Goal: Task Accomplishment & Management: Manage account settings

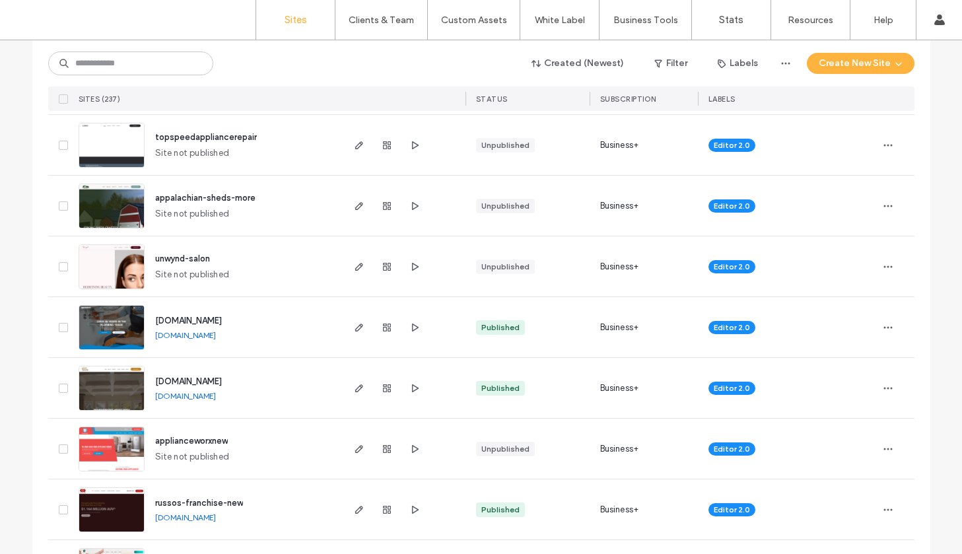
scroll to position [374, 0]
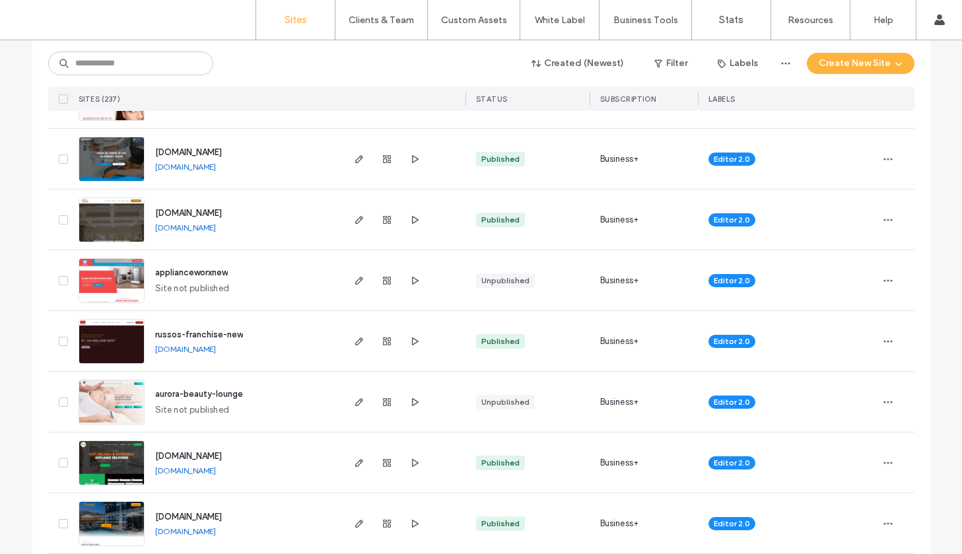
click at [117, 335] on img at bounding box center [111, 364] width 65 height 90
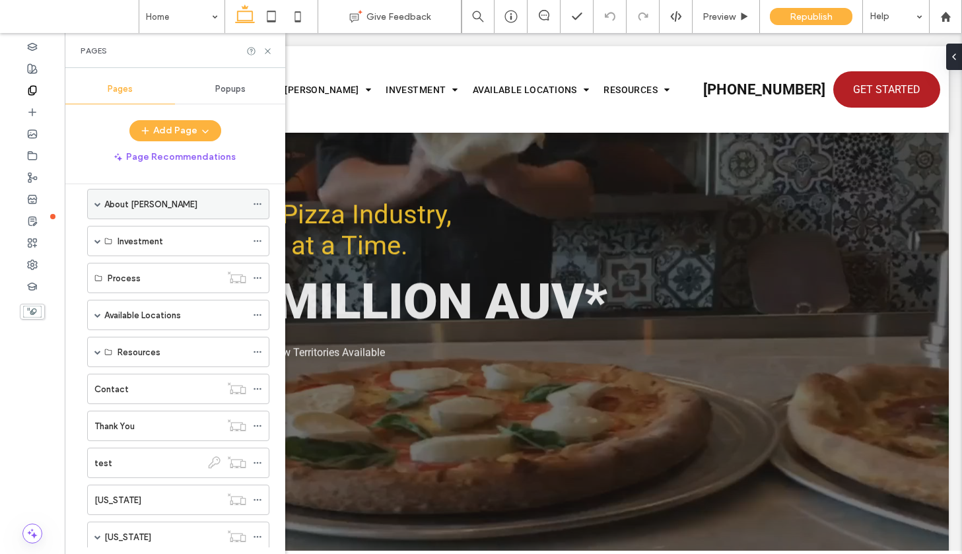
scroll to position [57, 0]
click at [120, 386] on label "Contact" at bounding box center [111, 387] width 34 height 23
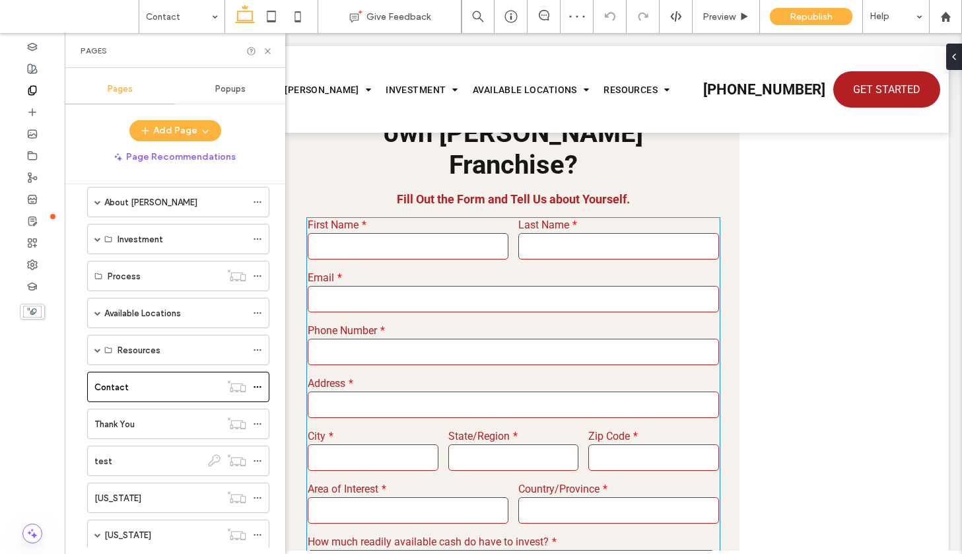
scroll to position [428, 0]
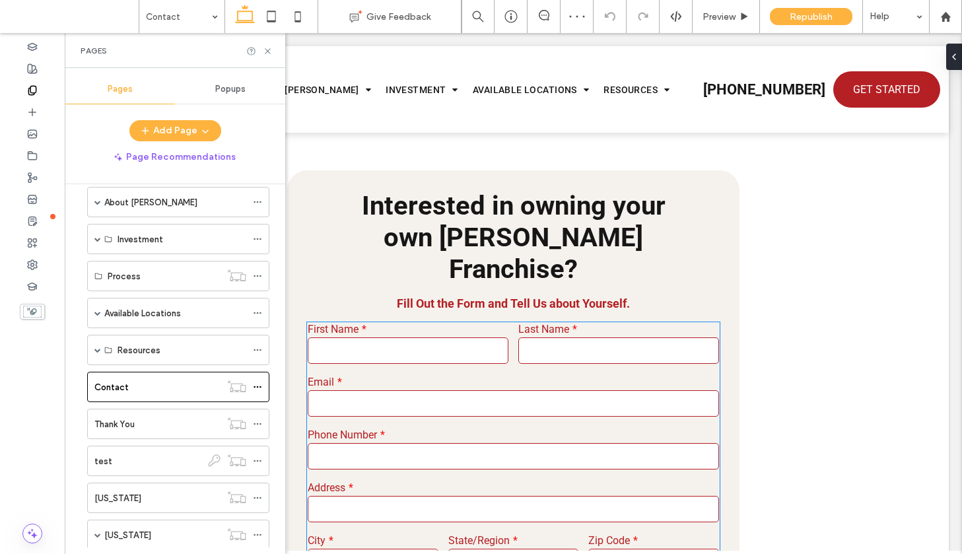
click at [416, 390] on input "email" at bounding box center [514, 403] width 412 height 26
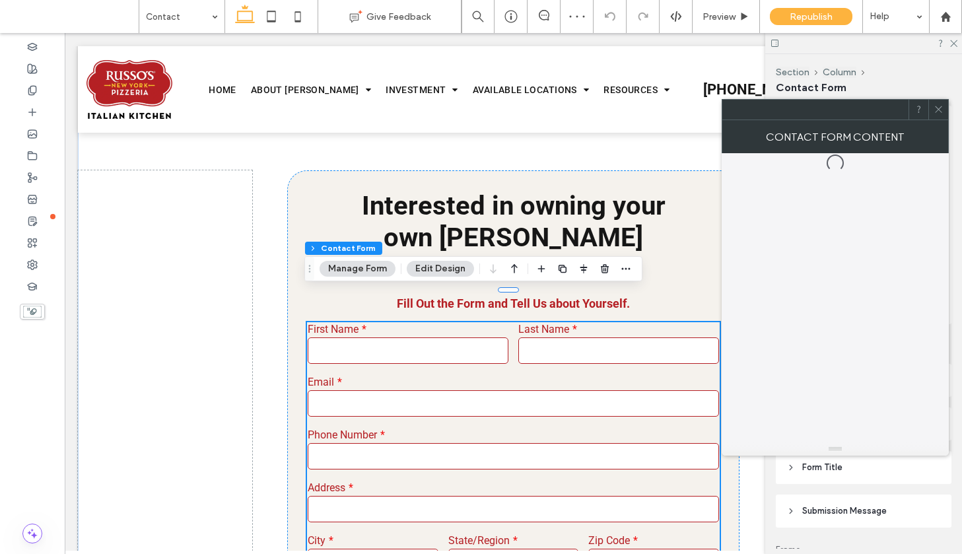
type input "*"
type input "***"
type input "*"
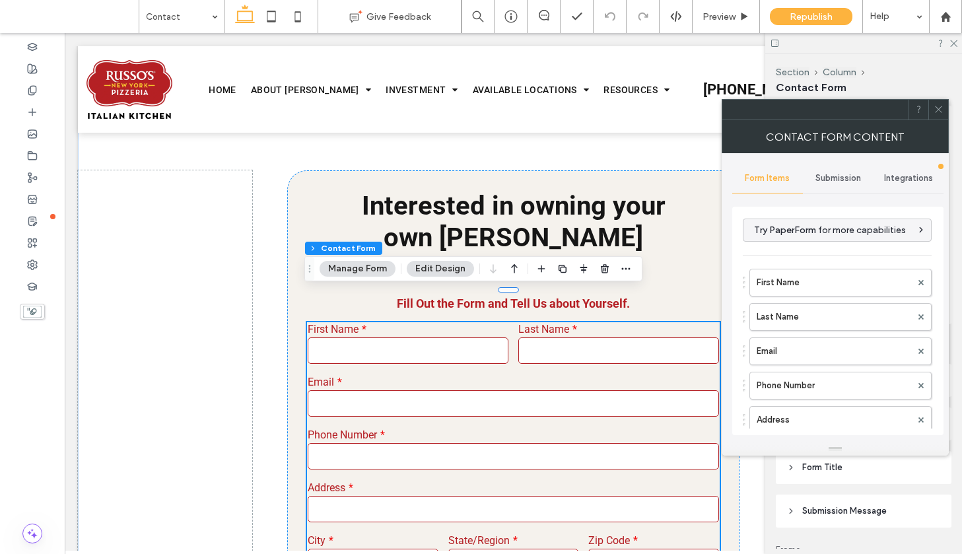
click at [824, 173] on span "Submission" at bounding box center [838, 178] width 46 height 11
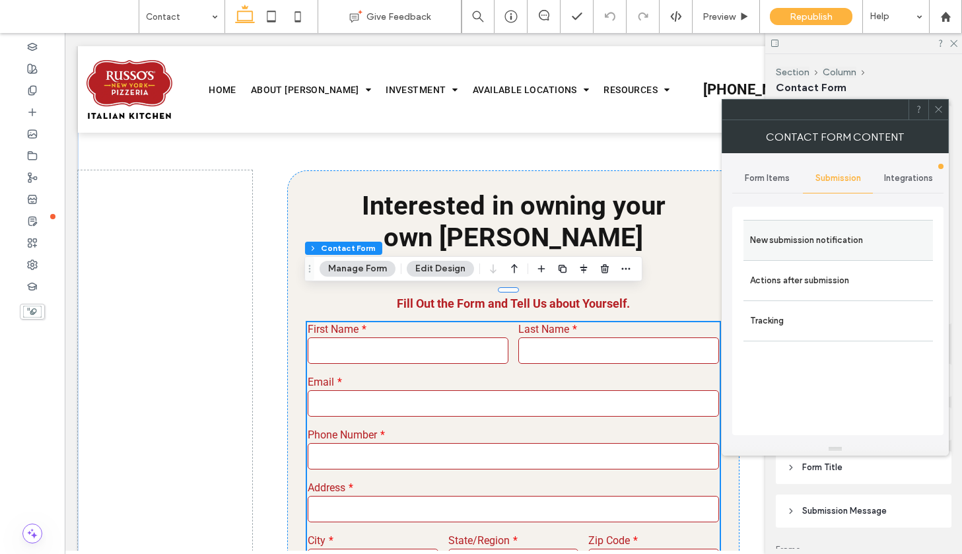
click at [789, 246] on label "New submission notification" at bounding box center [838, 240] width 176 height 26
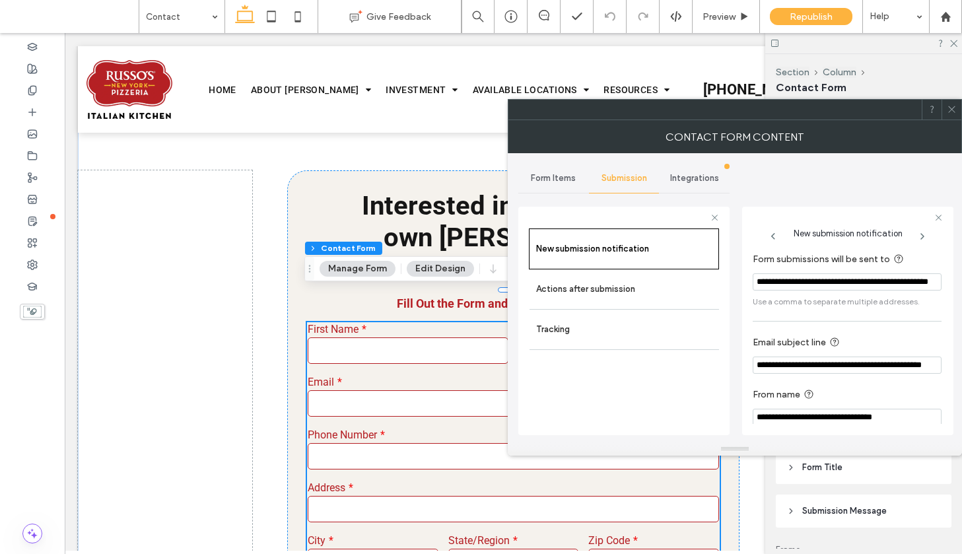
scroll to position [0, 58]
drag, startPoint x: 836, startPoint y: 284, endPoint x: 964, endPoint y: 279, distance: 128.2
click at [961, 279] on html ".wqwq-1{fill:#231f20;} .cls-1q, .cls-2q { fill-rule: evenodd; } .cls-2q { fill:…" at bounding box center [481, 277] width 962 height 554
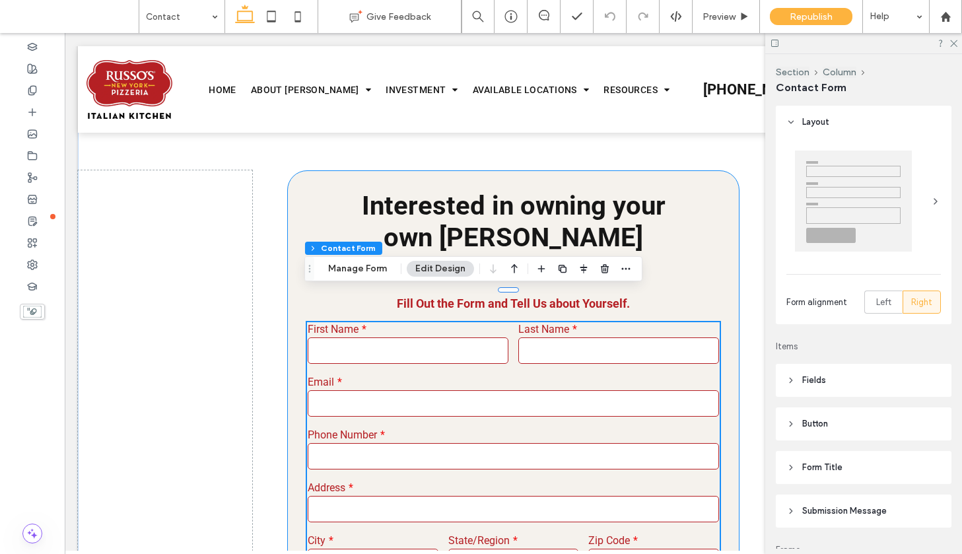
click at [640, 337] on input "text" at bounding box center [618, 350] width 201 height 26
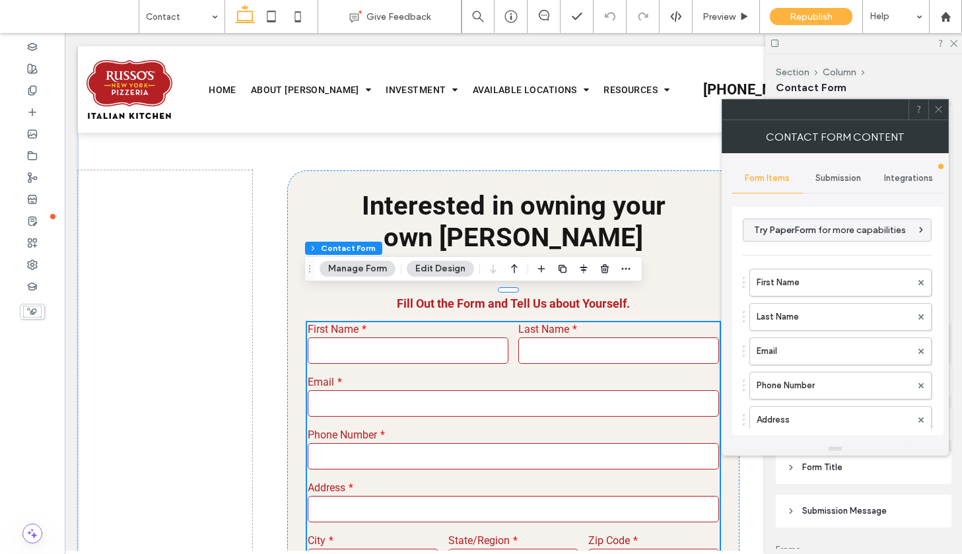
click at [847, 174] on span "Submission" at bounding box center [838, 178] width 46 height 11
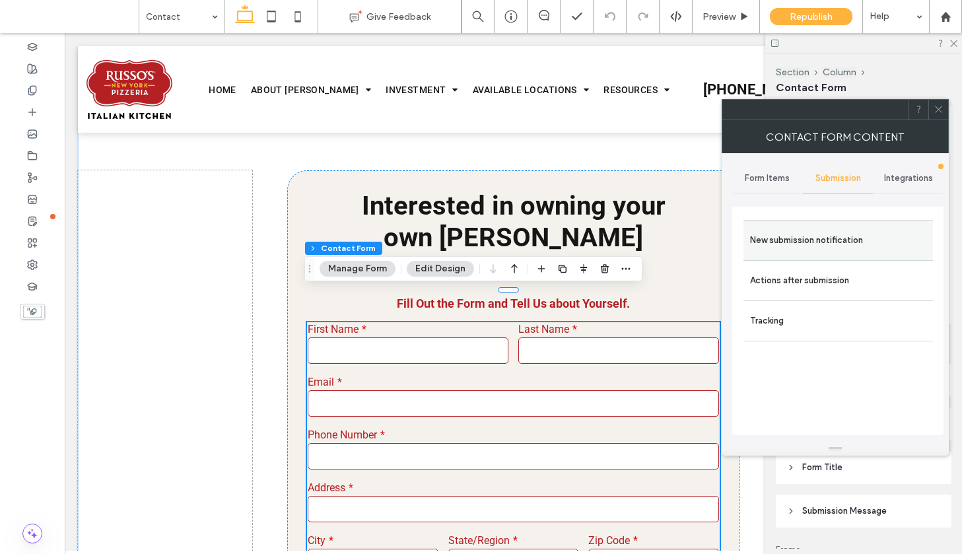
click at [837, 236] on label "New submission notification" at bounding box center [838, 240] width 176 height 26
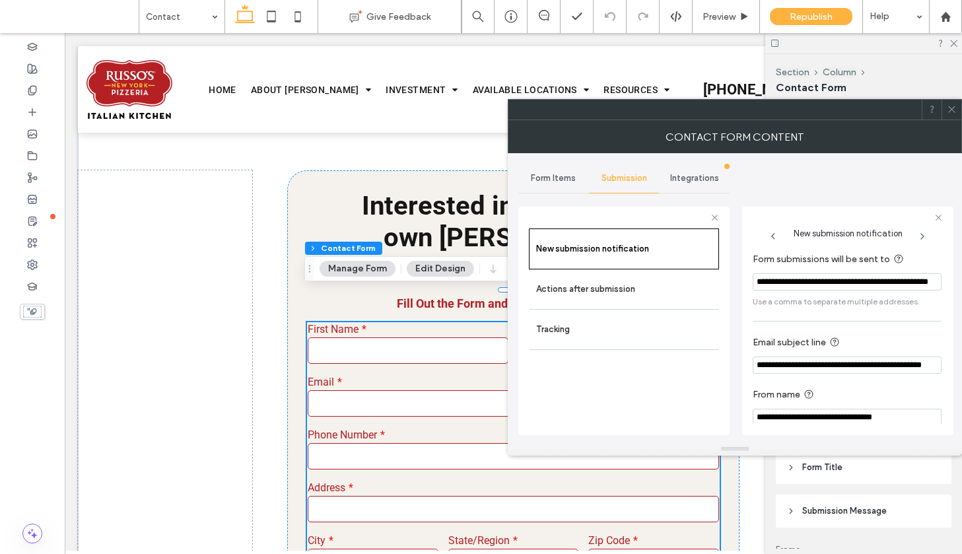
click at [841, 283] on input "**********" at bounding box center [846, 281] width 189 height 17
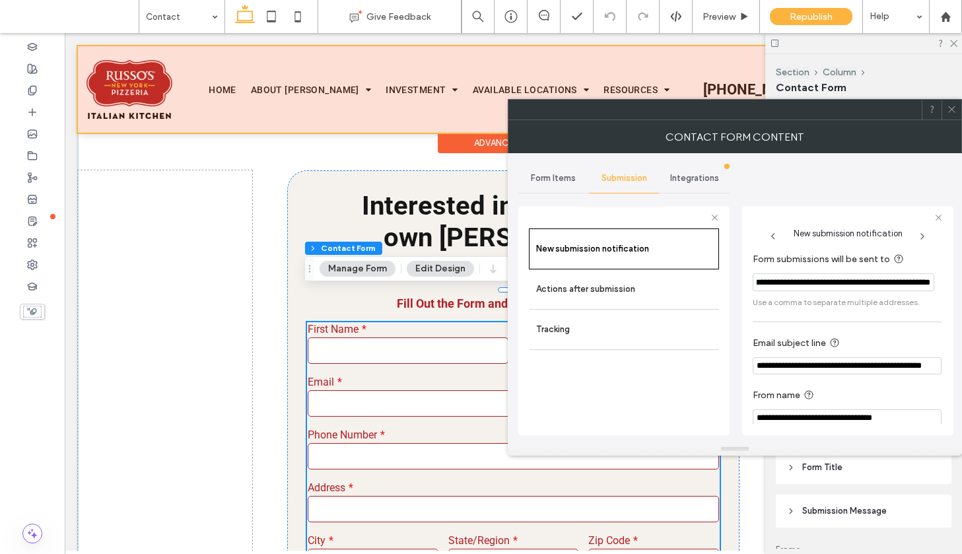
paste input "**********"
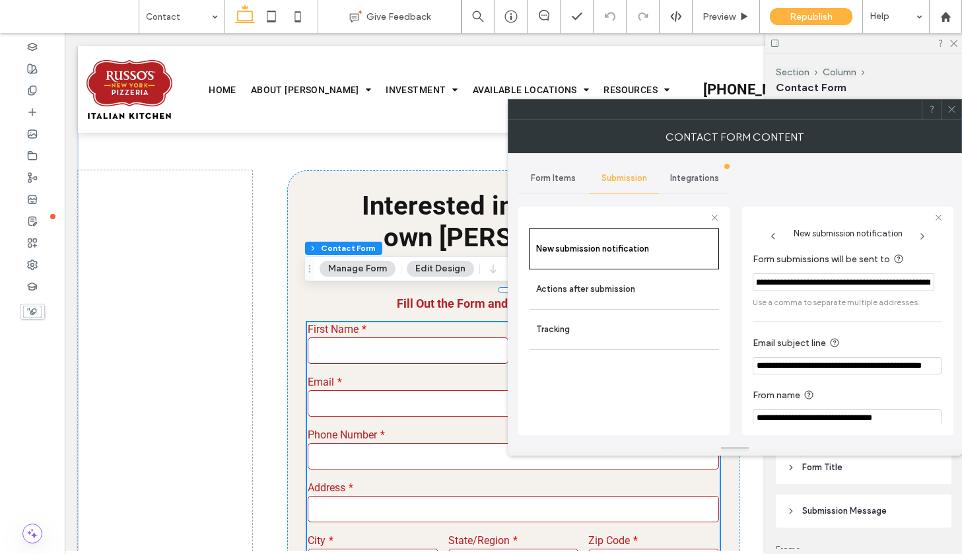
scroll to position [0, 156]
type input "**********"
click at [951, 106] on icon at bounding box center [951, 109] width 10 height 10
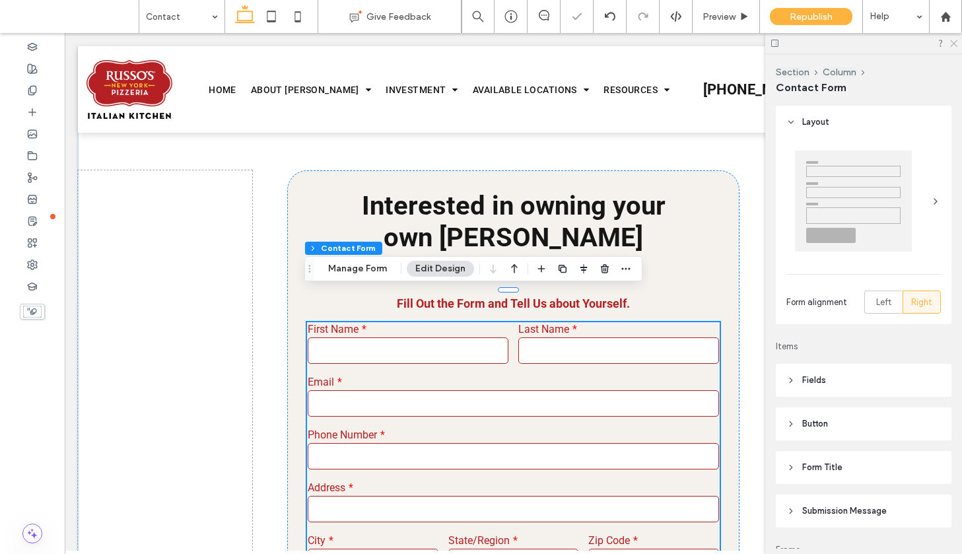
click at [954, 45] on icon at bounding box center [952, 42] width 9 height 9
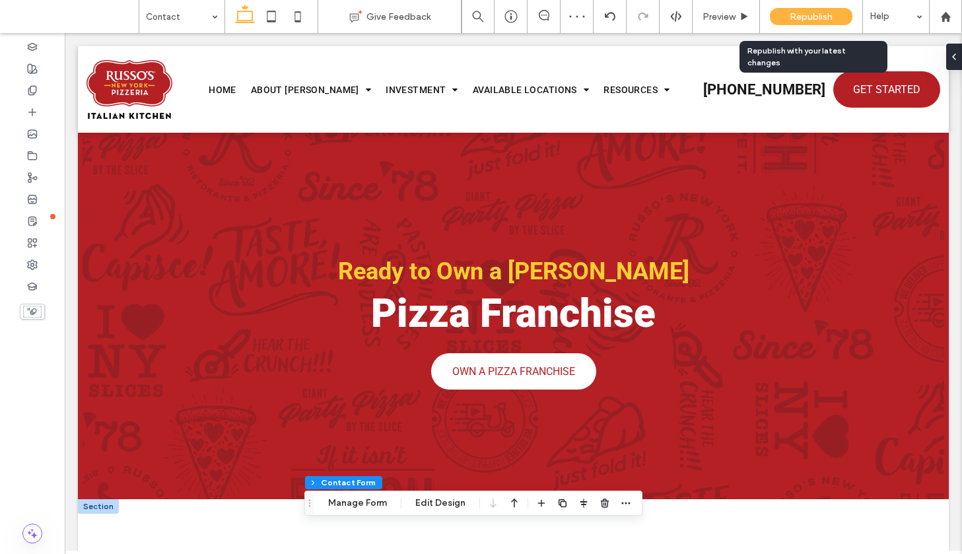
click at [781, 15] on div "Republish" at bounding box center [811, 16] width 82 height 17
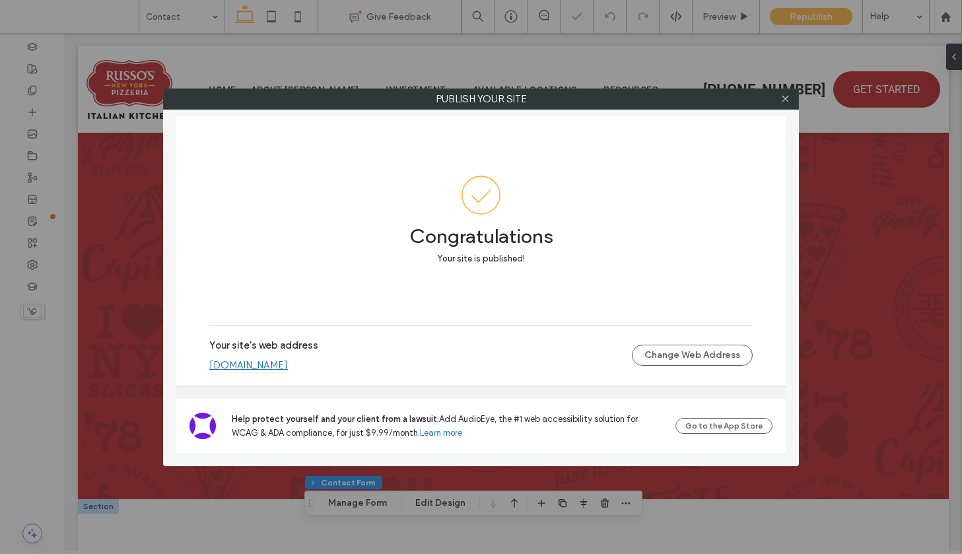
click at [288, 362] on link "[DOMAIN_NAME]" at bounding box center [248, 365] width 79 height 12
